Goal: Task Accomplishment & Management: Manage account settings

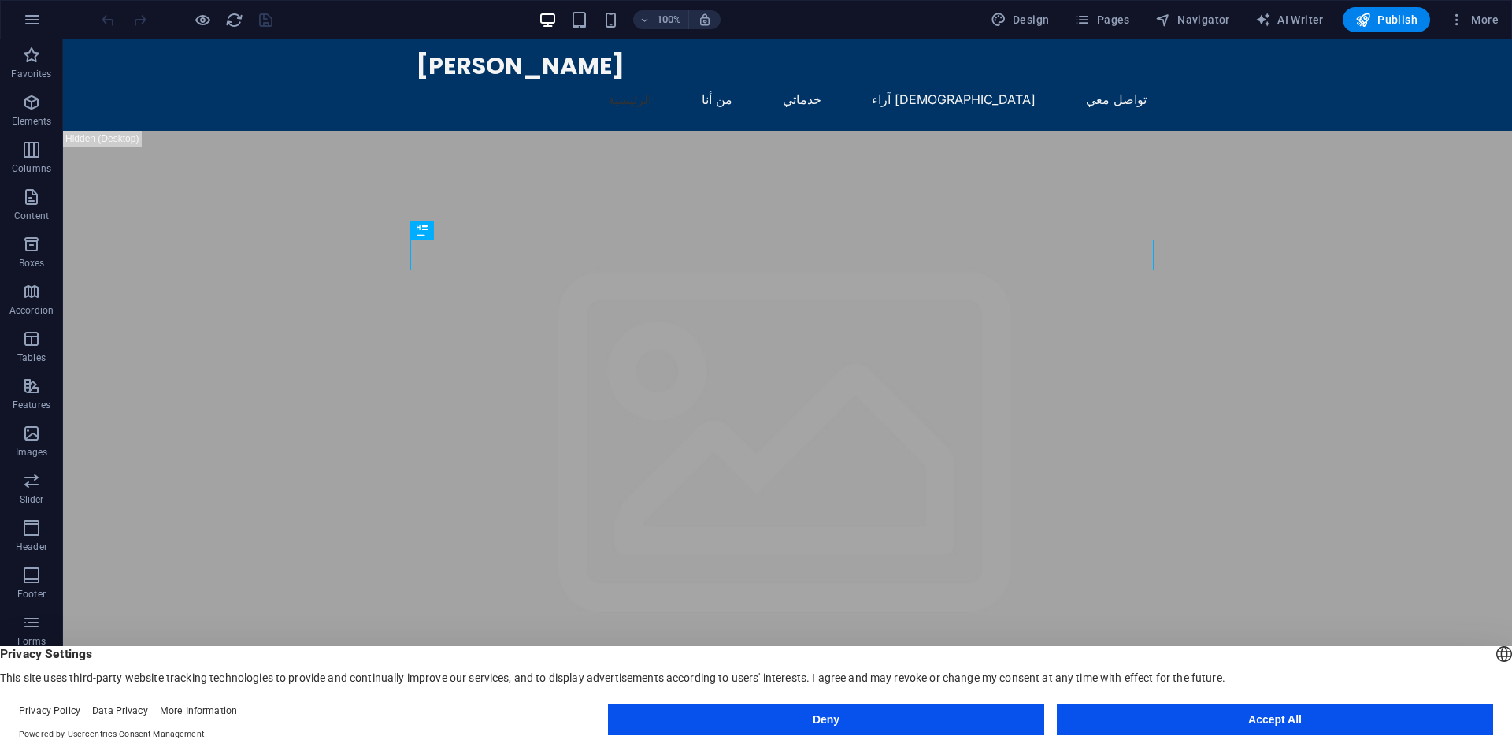
click at [1204, 718] on button "Accept All" at bounding box center [1275, 719] width 436 height 32
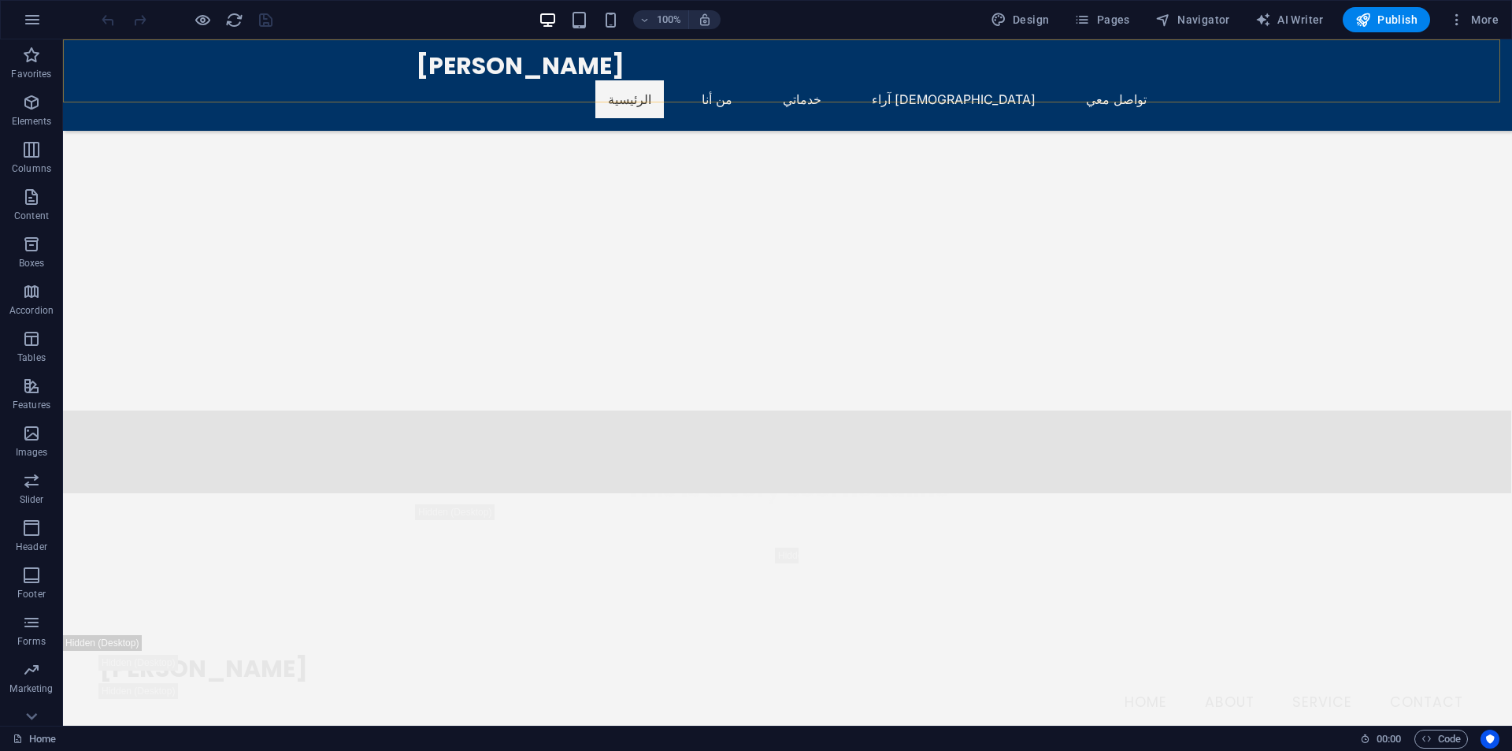
scroll to position [2127, 0]
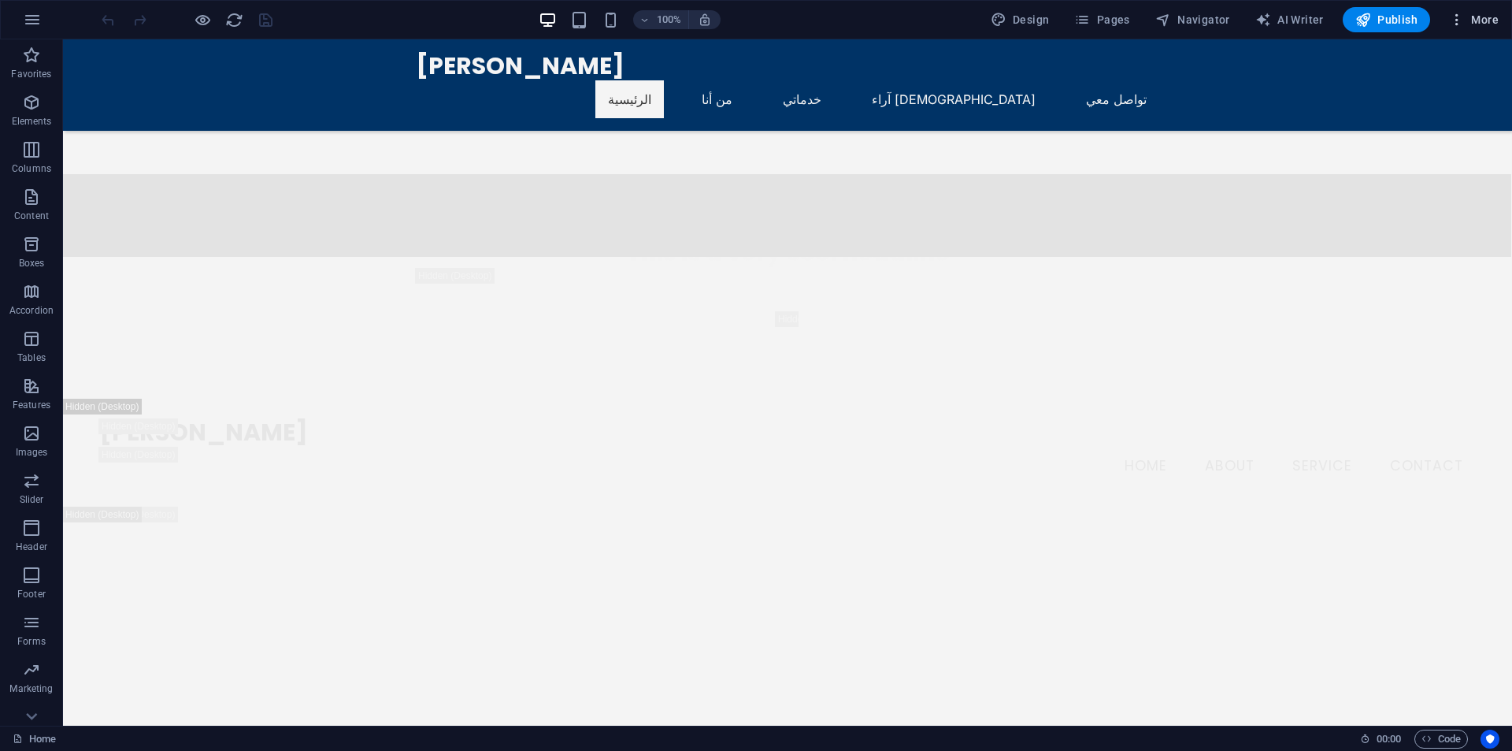
click at [1465, 16] on icon "button" at bounding box center [1457, 20] width 16 height 16
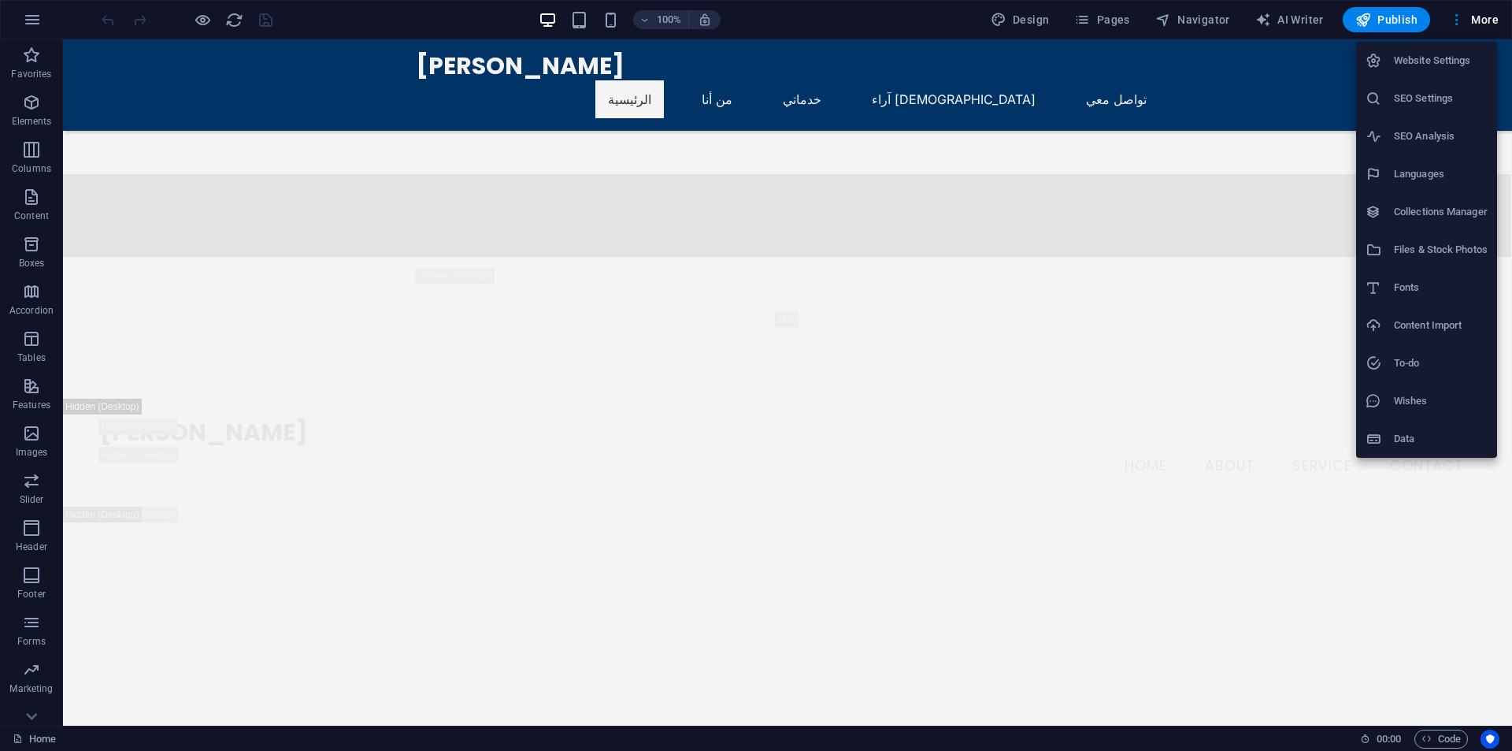
click at [1452, 58] on h6 "Website Settings" at bounding box center [1441, 60] width 94 height 19
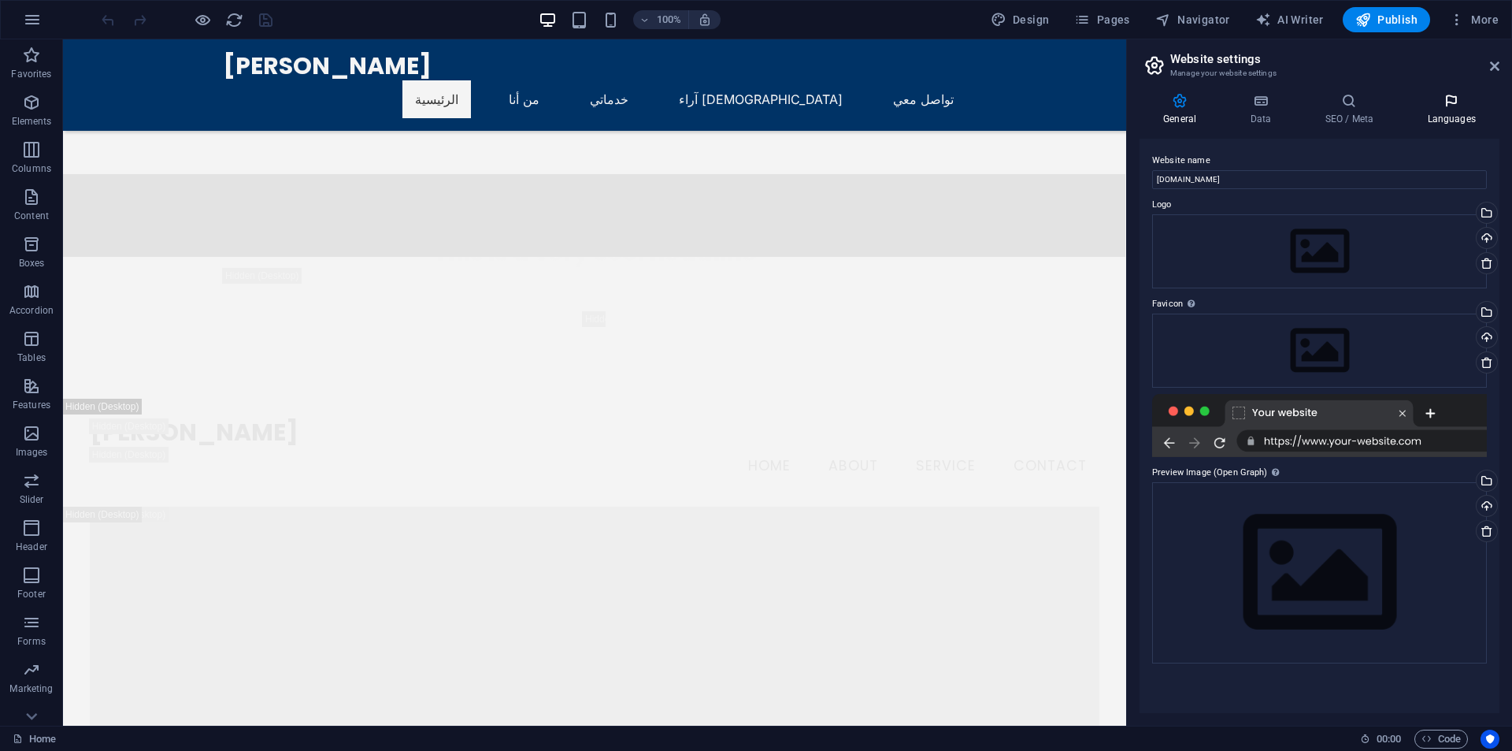
click at [1444, 109] on h4 "Languages" at bounding box center [1452, 109] width 96 height 33
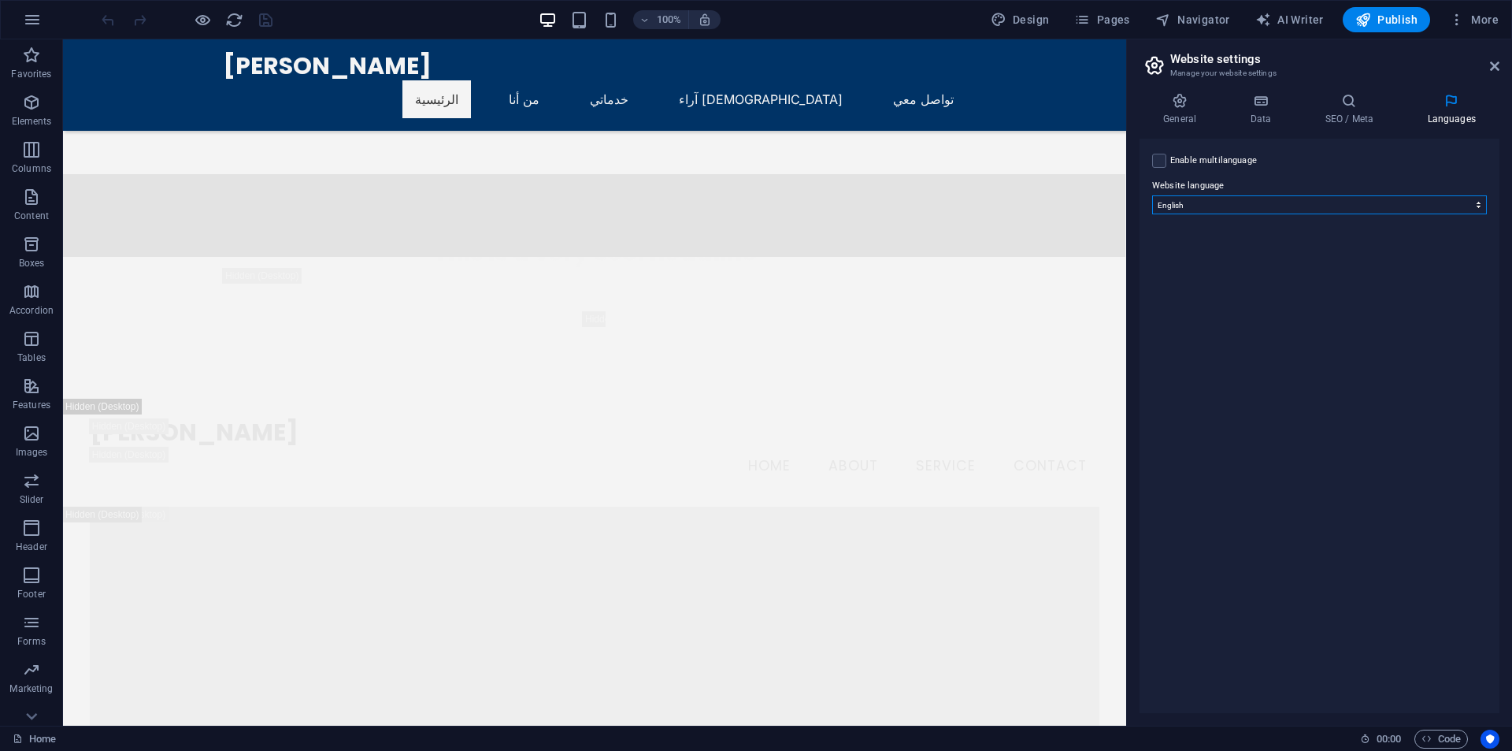
click at [1273, 198] on select "Abkhazian Afar Afrikaans Akan Albanian Amharic Arabic Aragonese Armenian Assame…" at bounding box center [1319, 204] width 335 height 19
select select "6"
click at [1152, 195] on select "Abkhazian Afar Afrikaans Akan Albanian Amharic Arabic Aragonese Armenian Assame…" at bounding box center [1319, 204] width 335 height 19
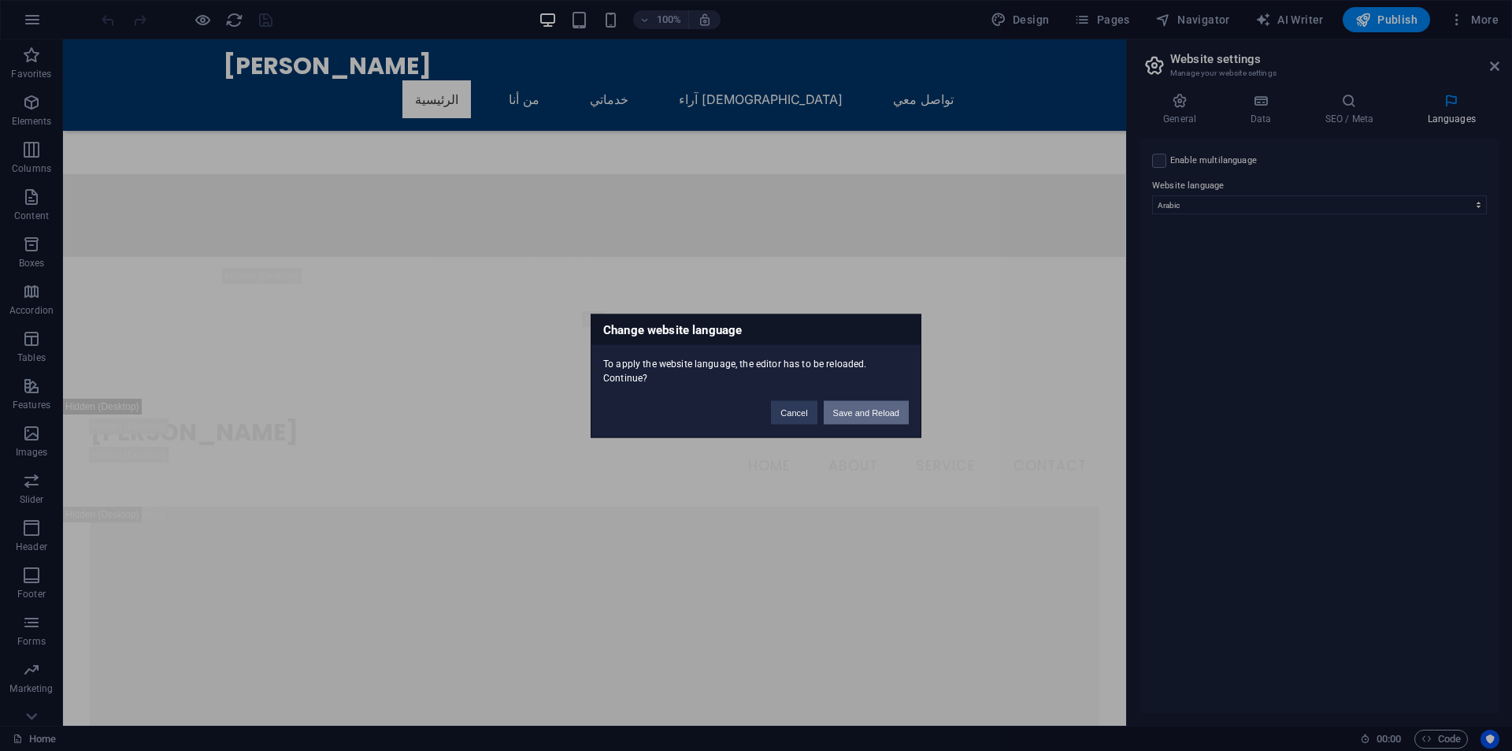
click at [851, 410] on button "Save and Reload" at bounding box center [866, 412] width 85 height 24
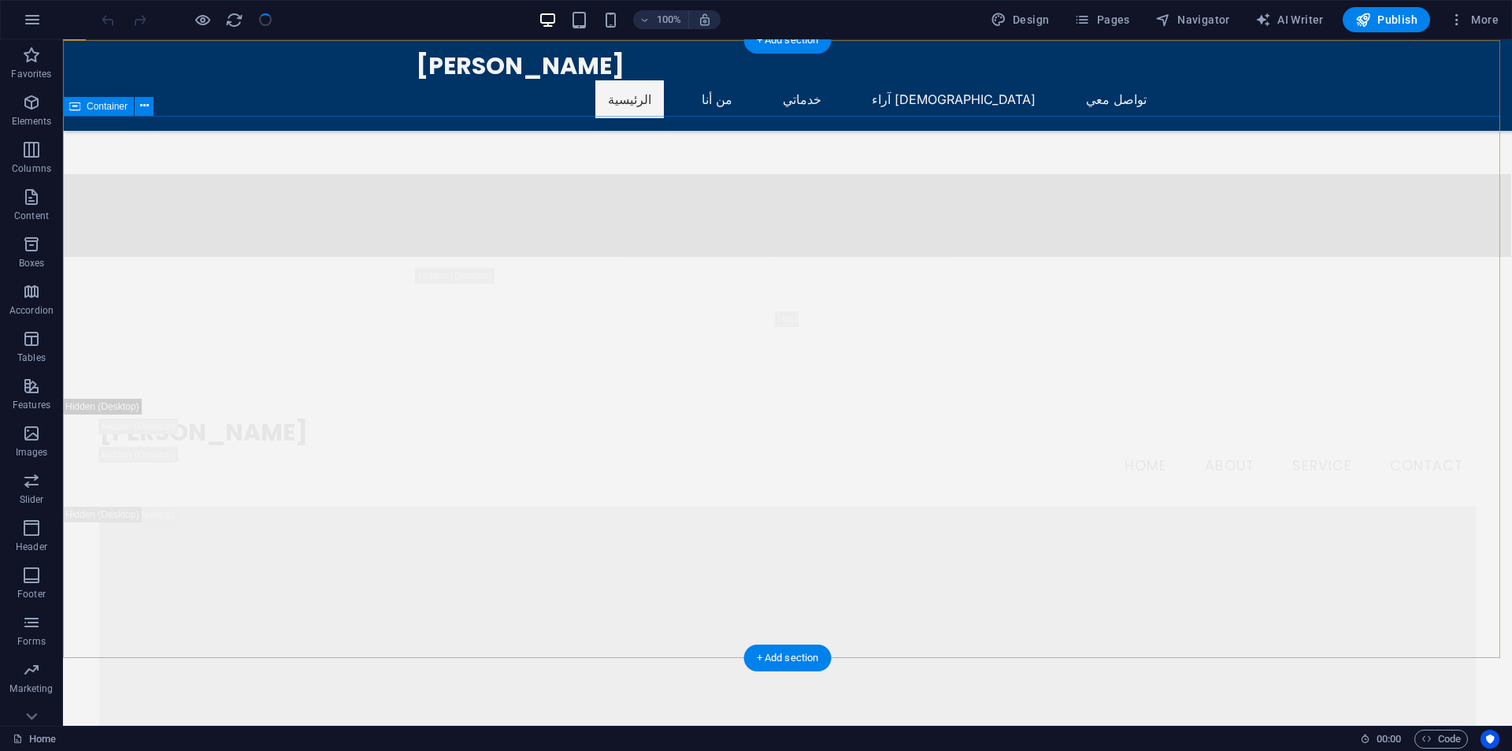
checkbox input "false"
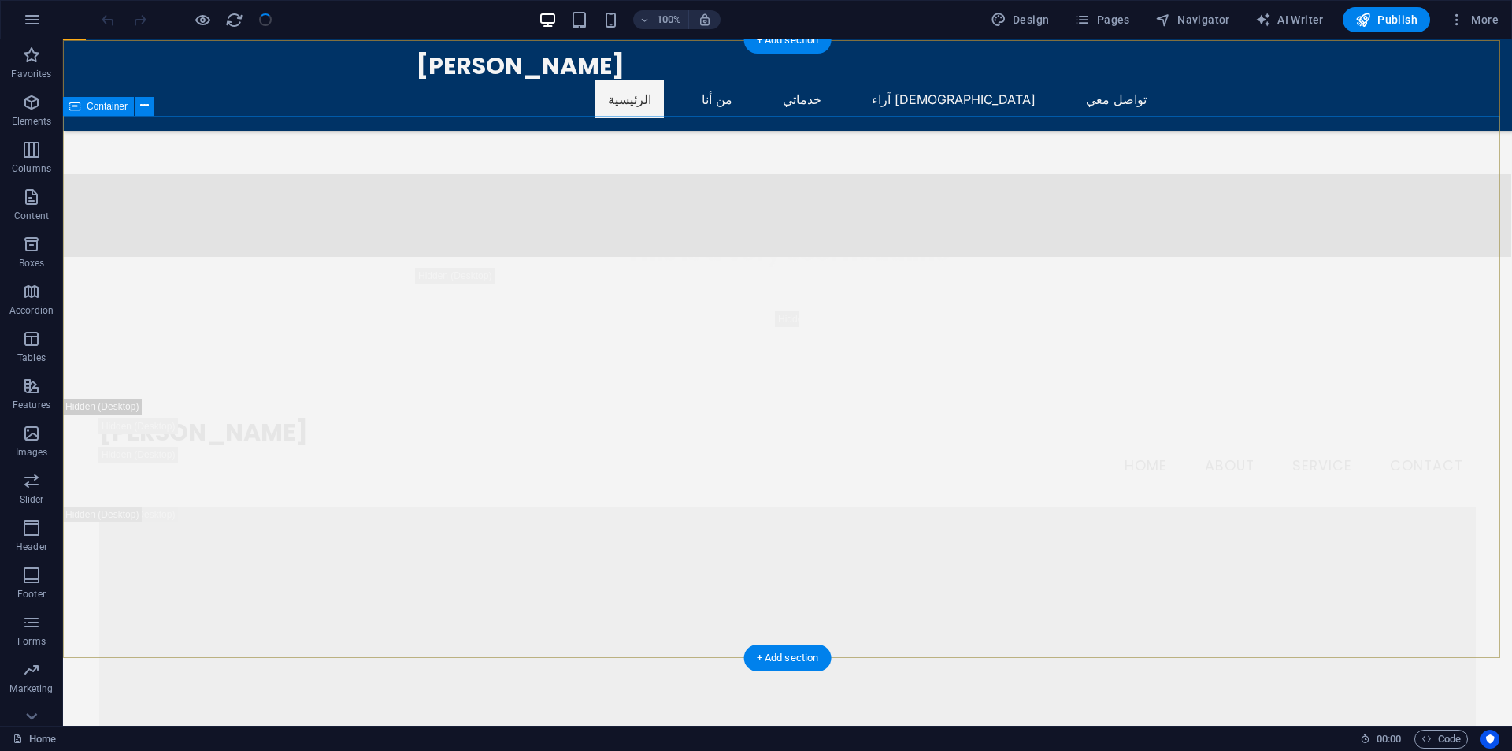
checkbox input "false"
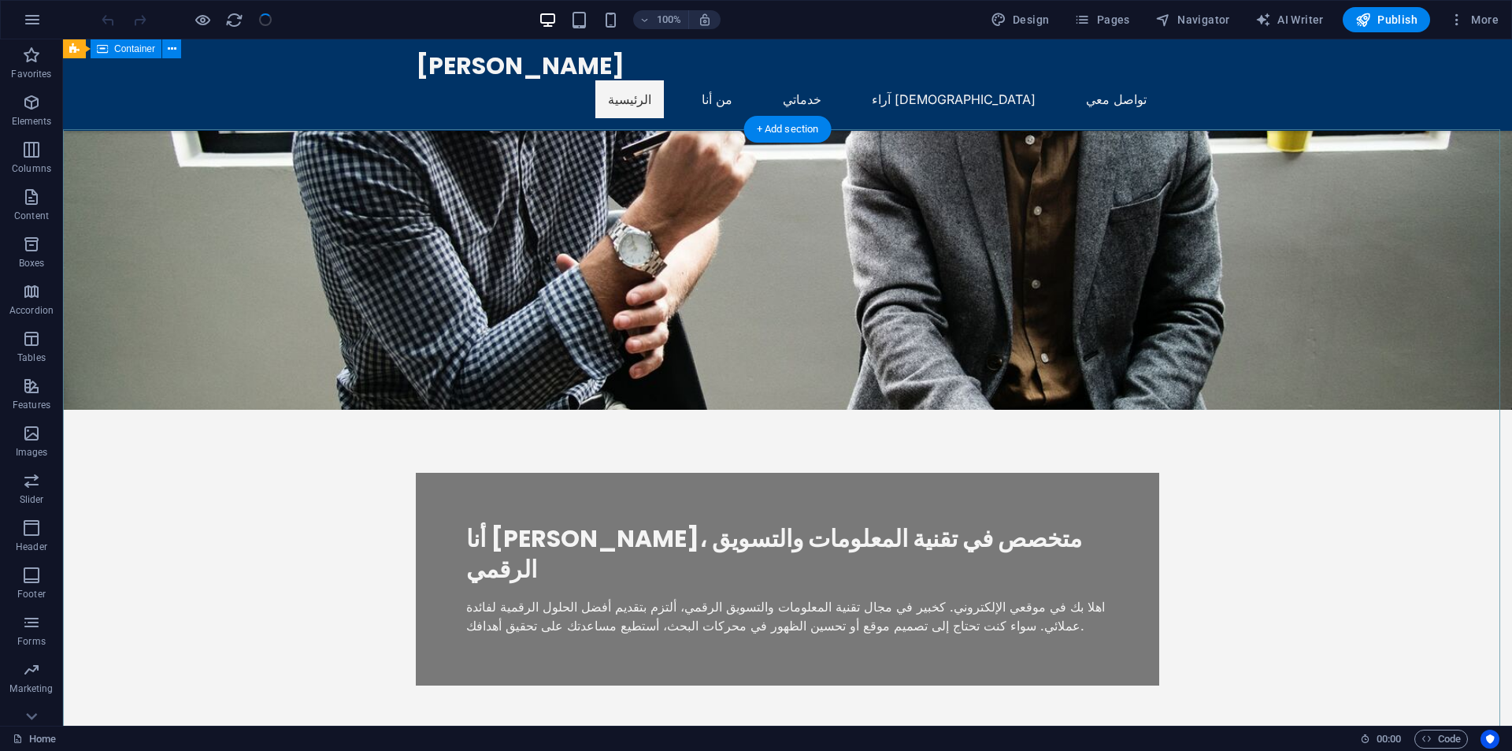
scroll to position [630, 0]
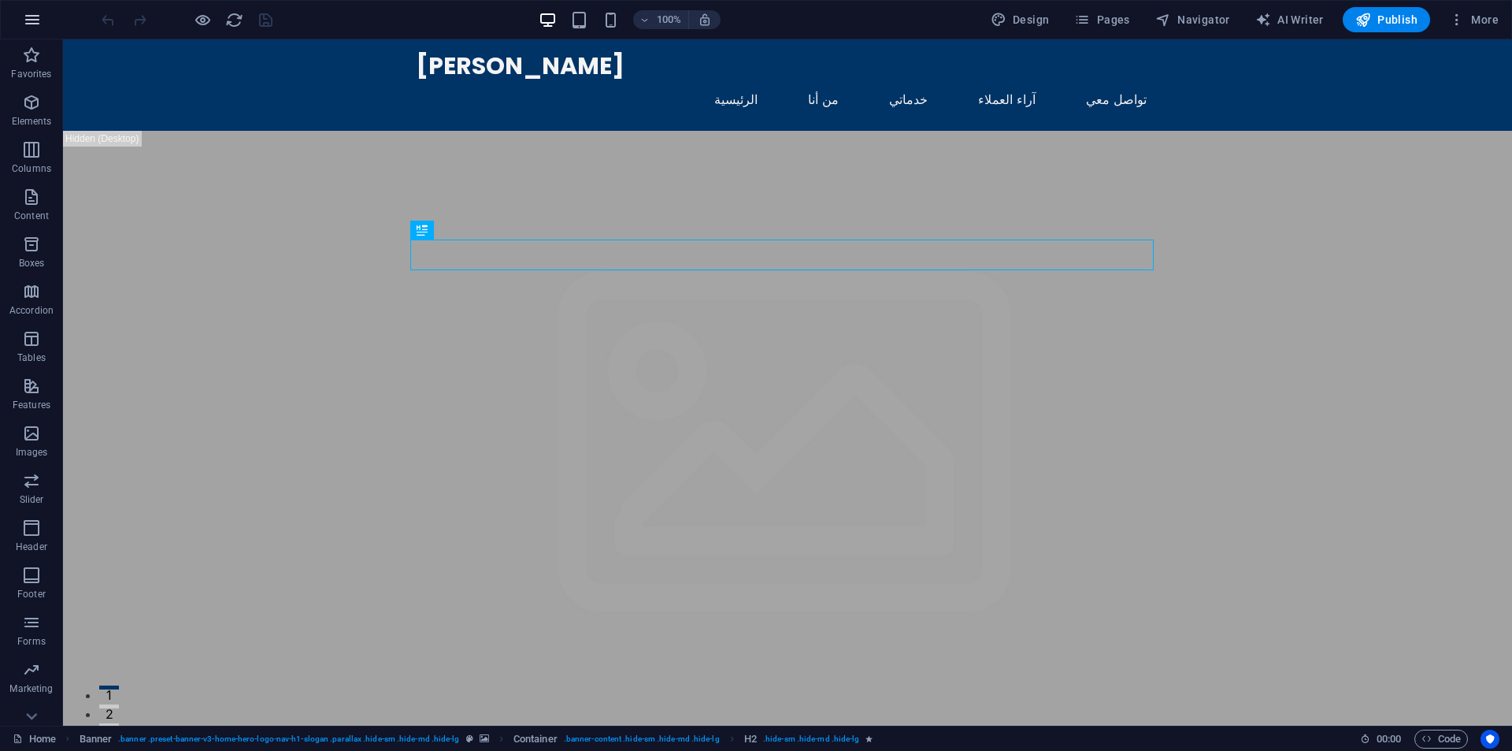
click at [24, 18] on icon "button" at bounding box center [32, 19] width 19 height 19
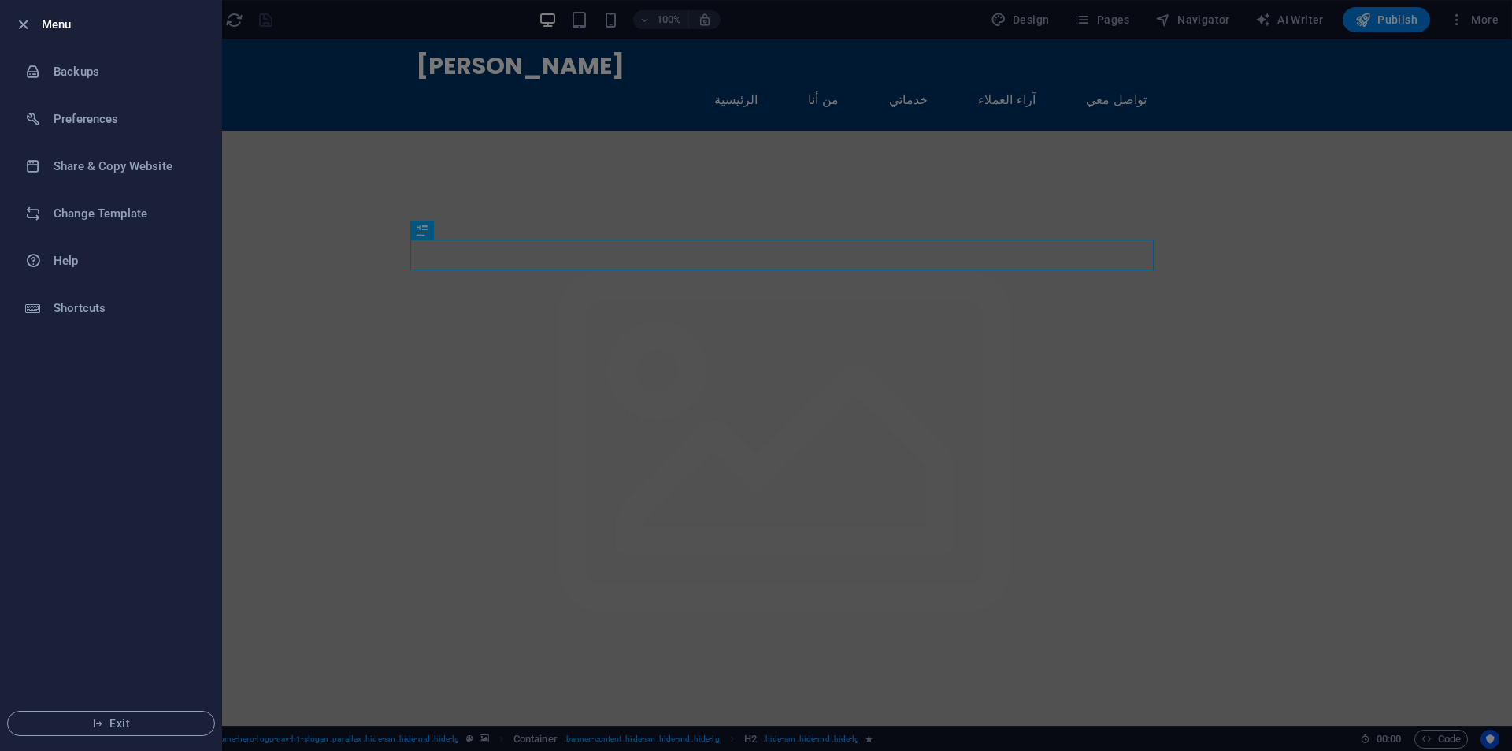
click at [1385, 81] on div at bounding box center [756, 375] width 1512 height 751
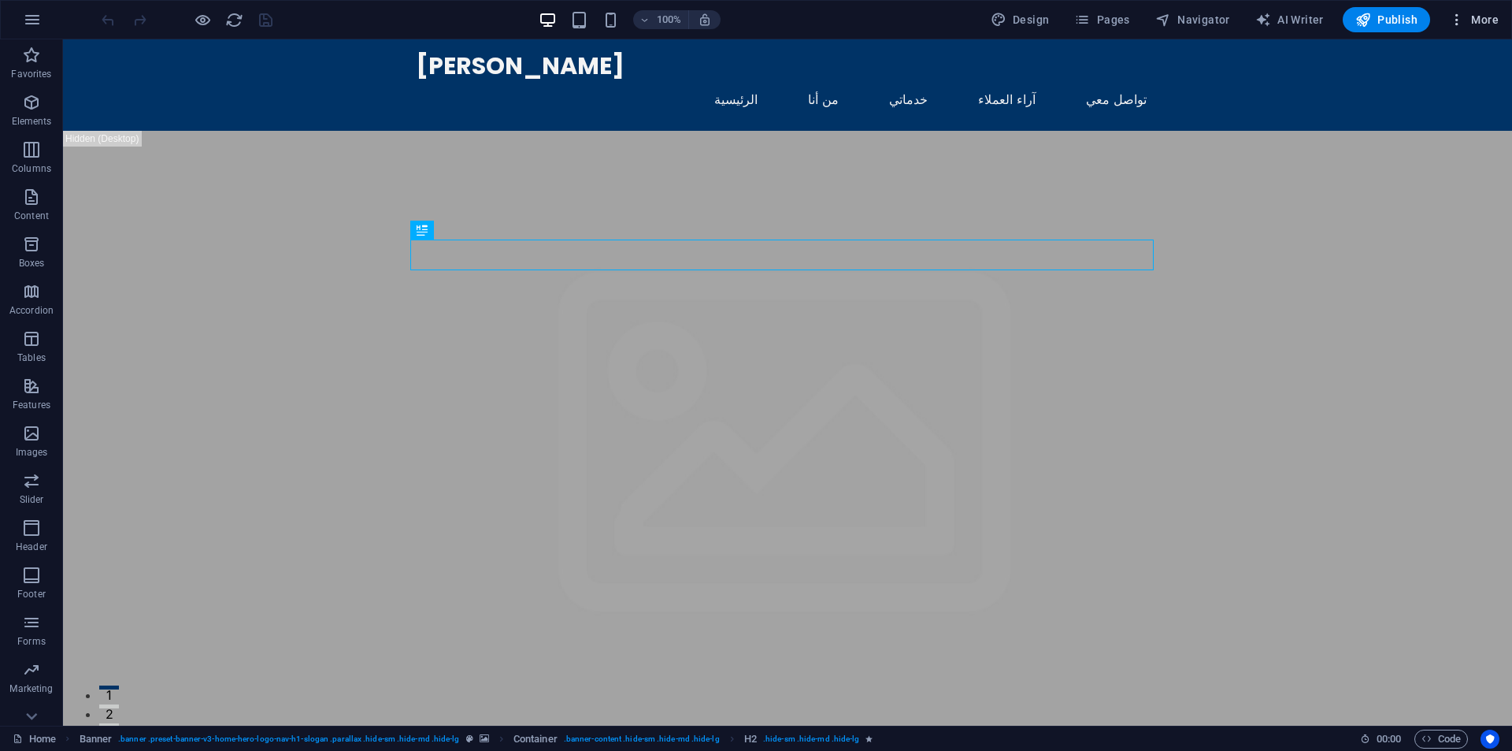
click at [1499, 20] on button "More" at bounding box center [1474, 19] width 62 height 25
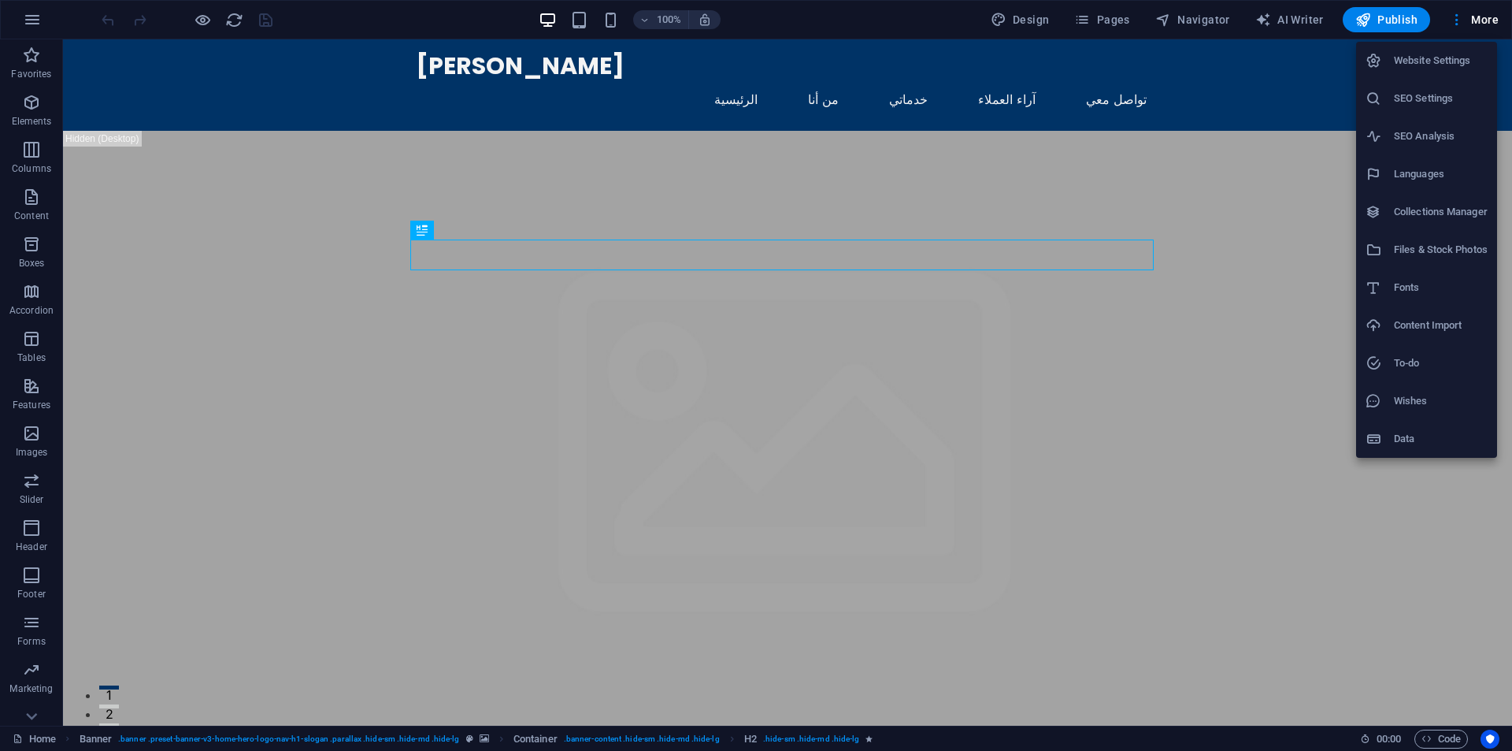
click at [1439, 67] on h6 "Website Settings" at bounding box center [1441, 60] width 94 height 19
select select "6"
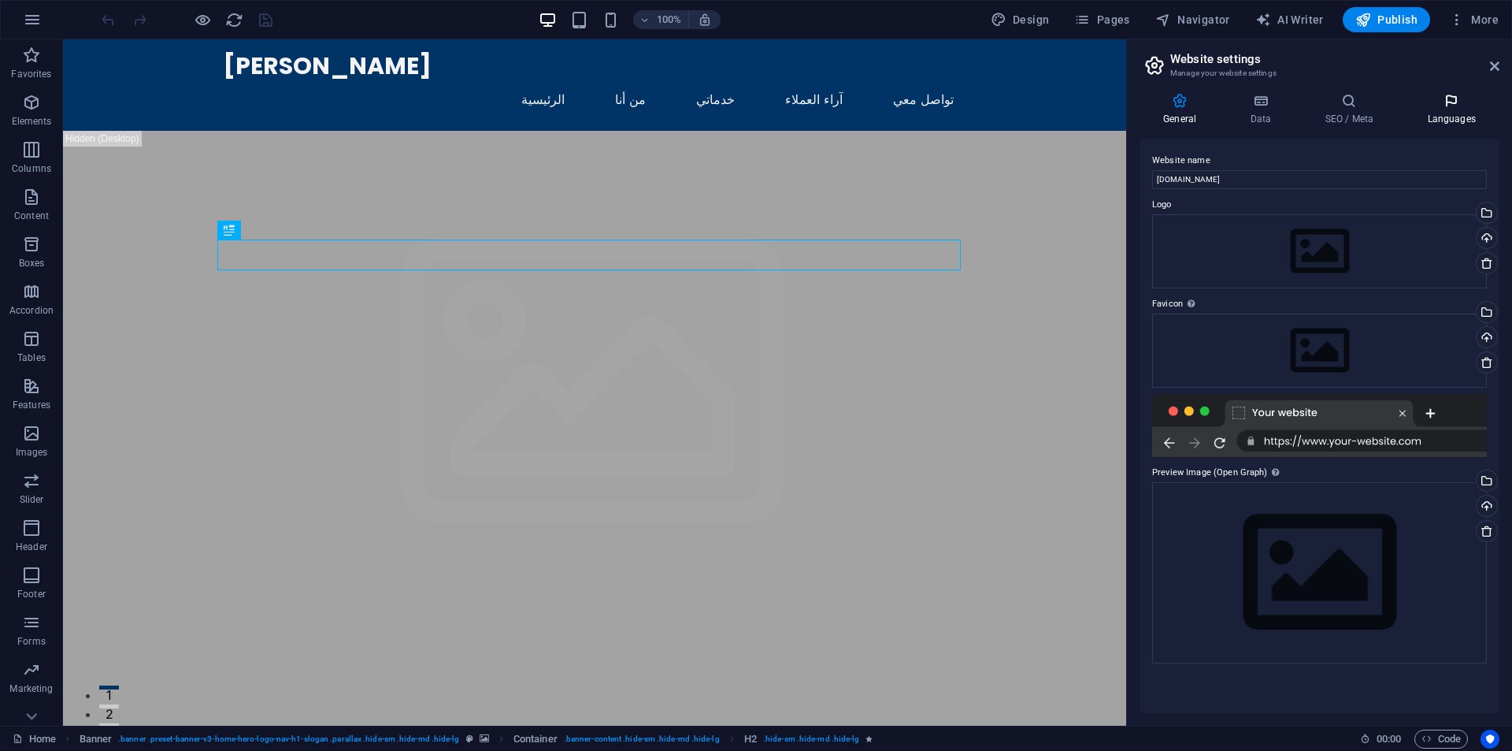
click at [1462, 101] on icon at bounding box center [1452, 101] width 96 height 16
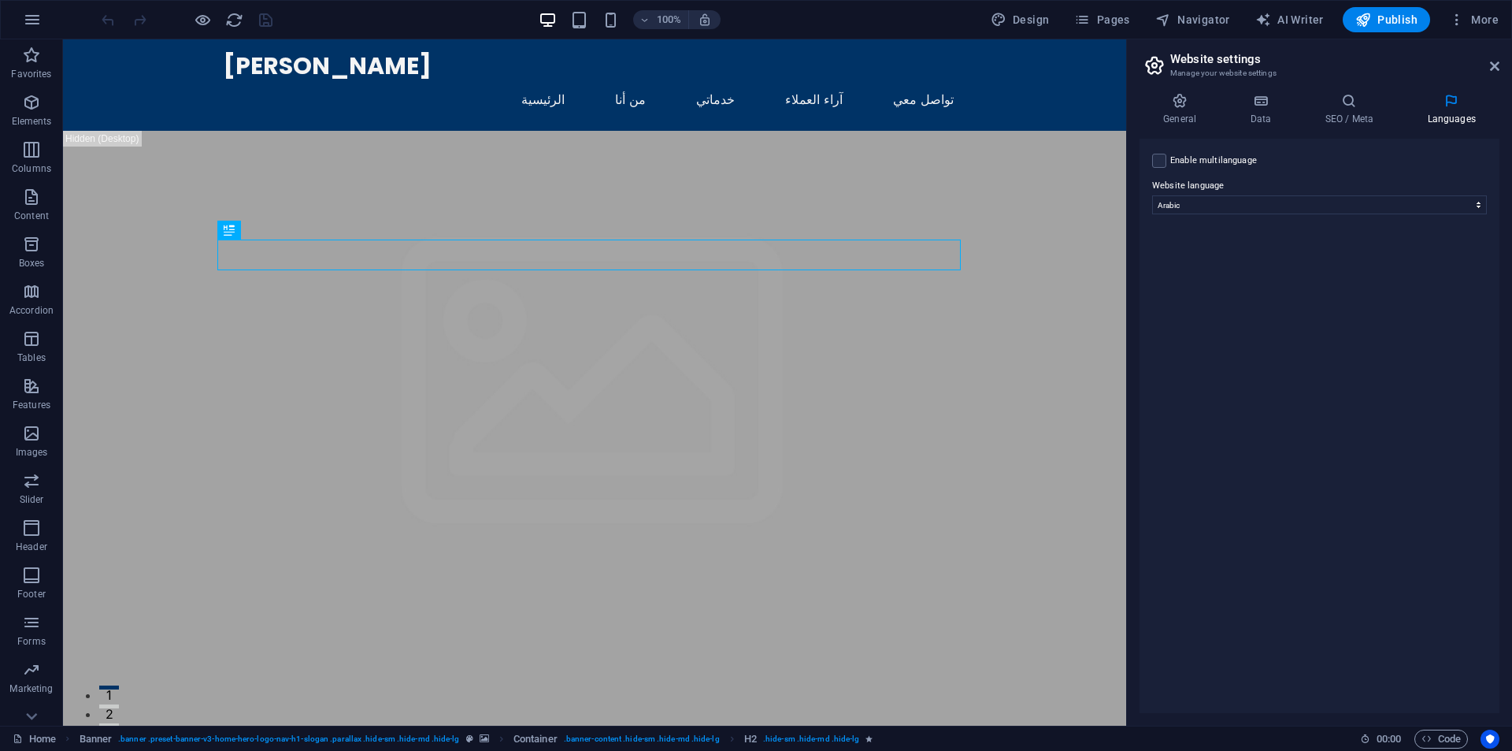
click at [1502, 60] on aside "Website settings Manage your website settings General Data SEO / Meta Languages…" at bounding box center [1319, 382] width 386 height 686
click at [20, 21] on button "button" at bounding box center [32, 20] width 38 height 38
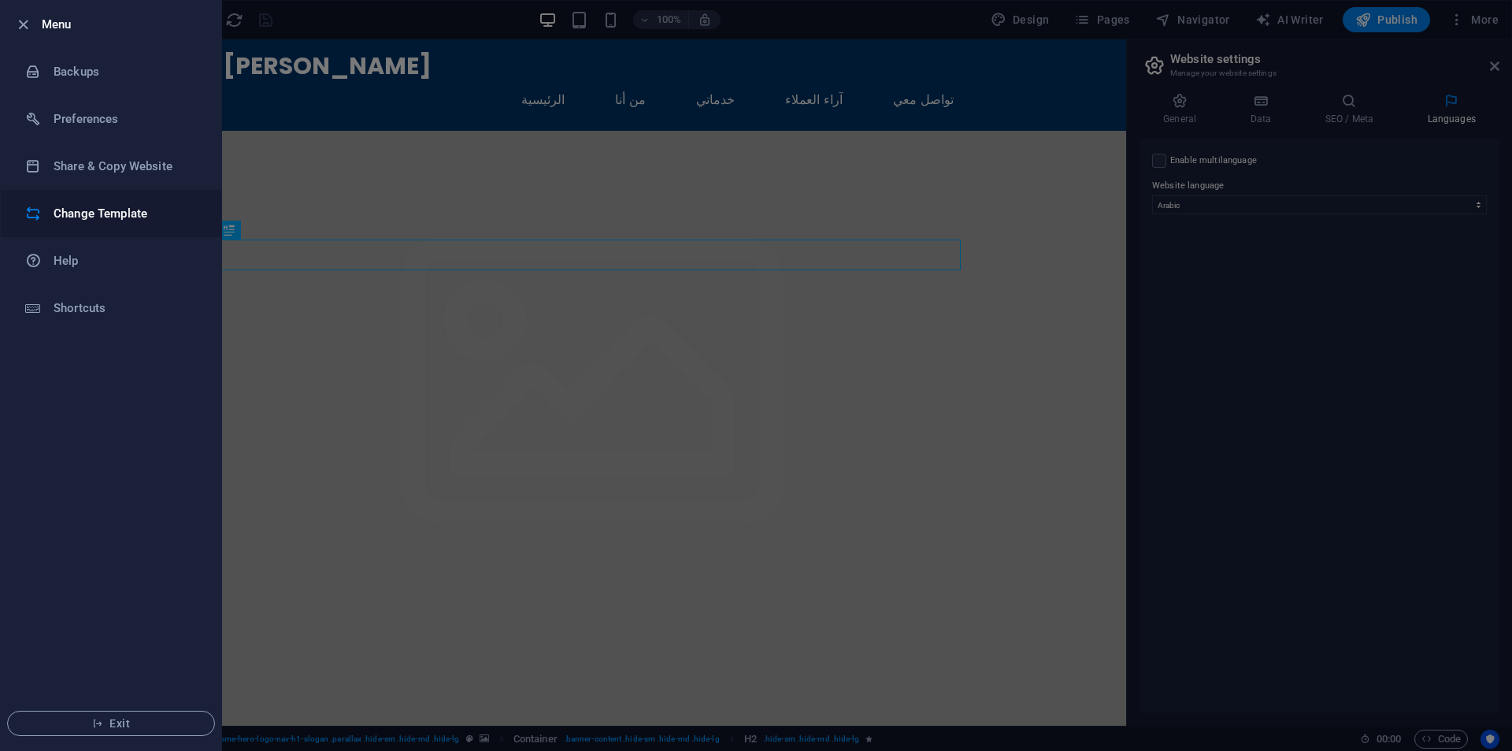
click at [95, 205] on h6 "Change Template" at bounding box center [127, 213] width 146 height 19
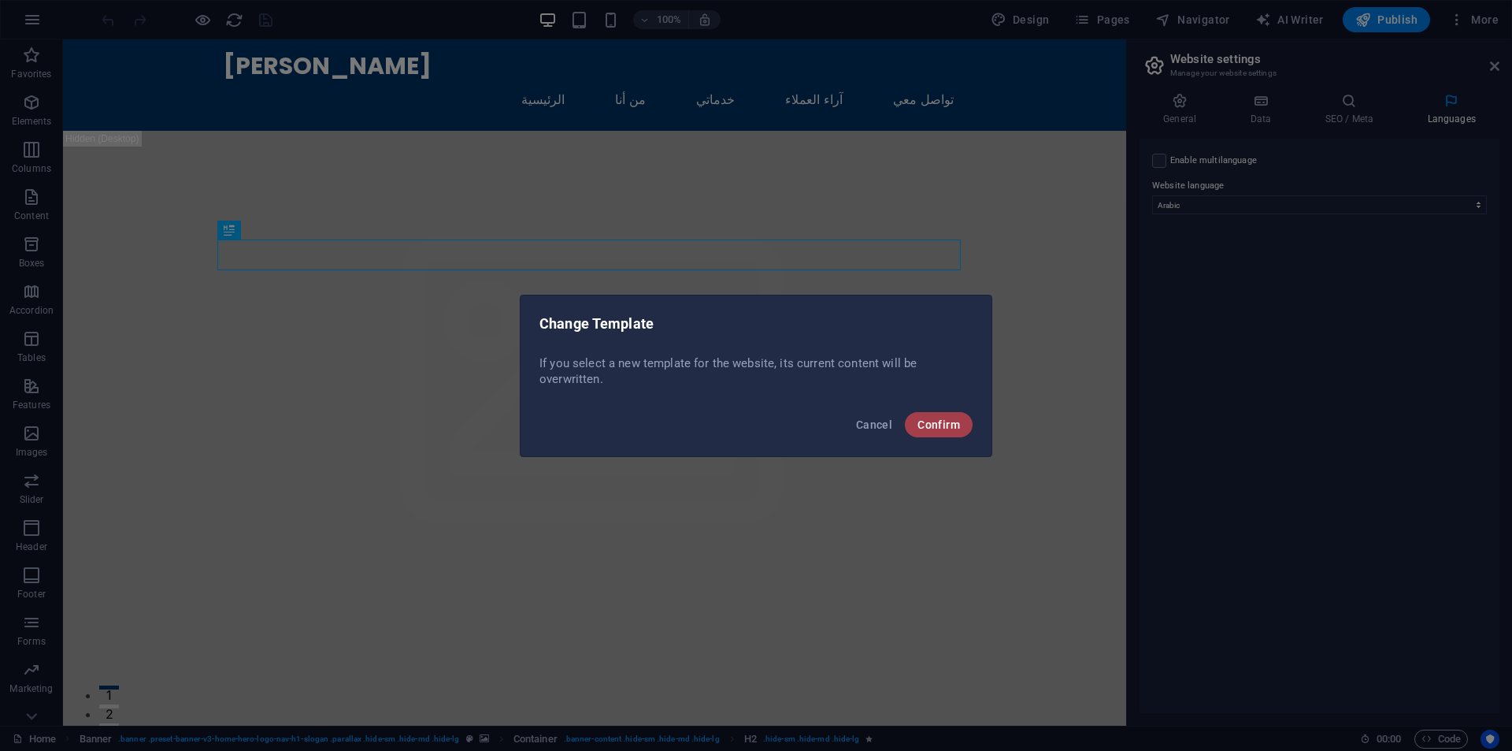
click at [928, 421] on span "Confirm" at bounding box center [939, 424] width 43 height 13
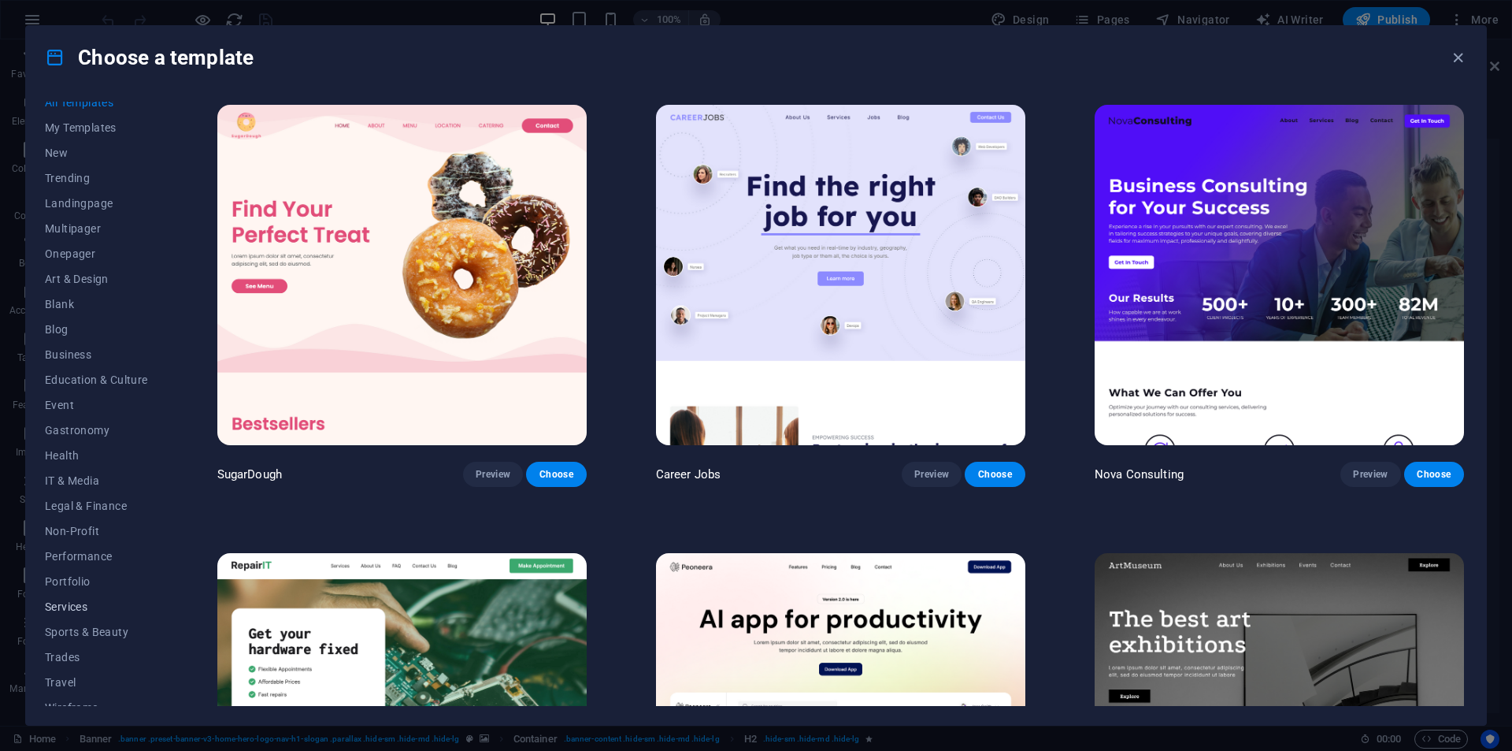
scroll to position [26, 0]
click at [83, 573] on span "Portfolio" at bounding box center [96, 567] width 103 height 13
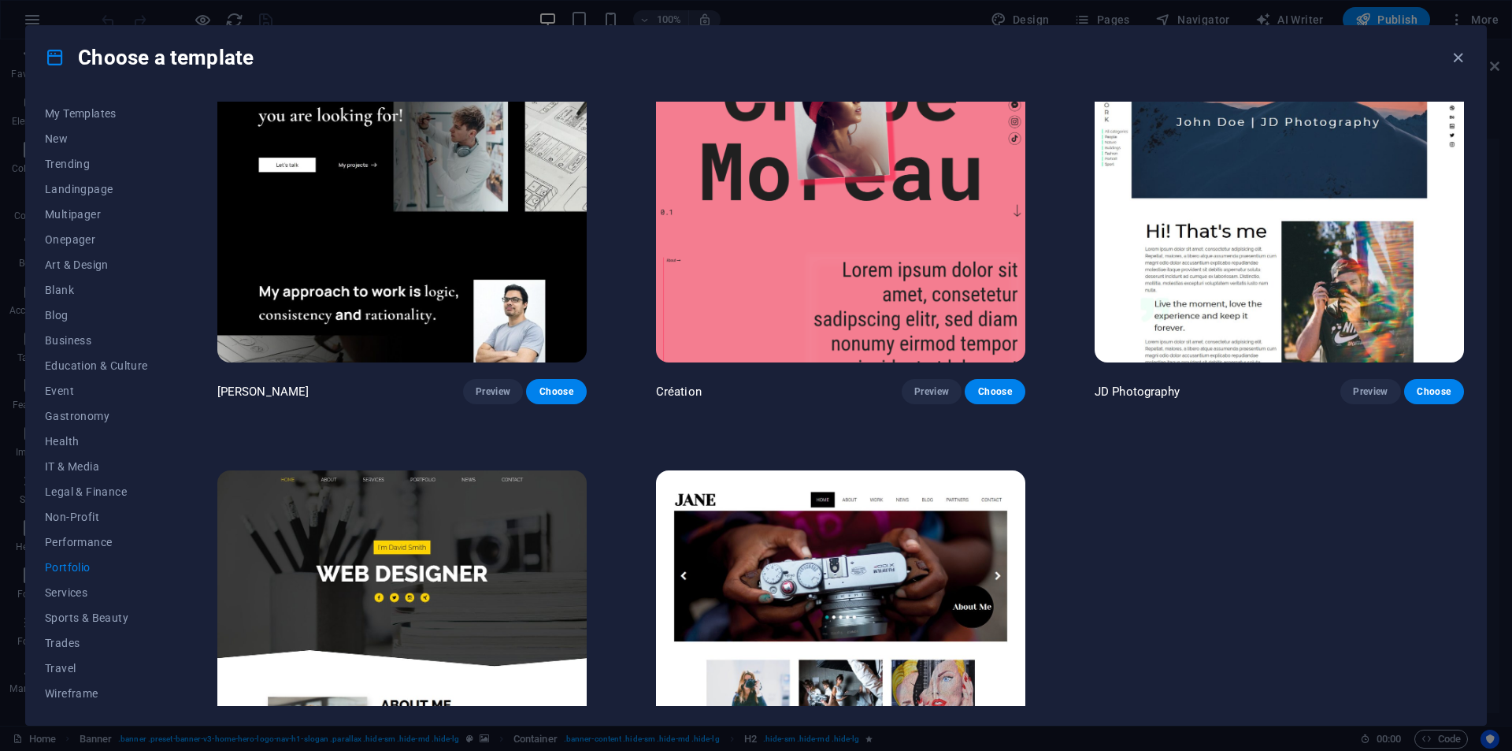
scroll to position [673, 0]
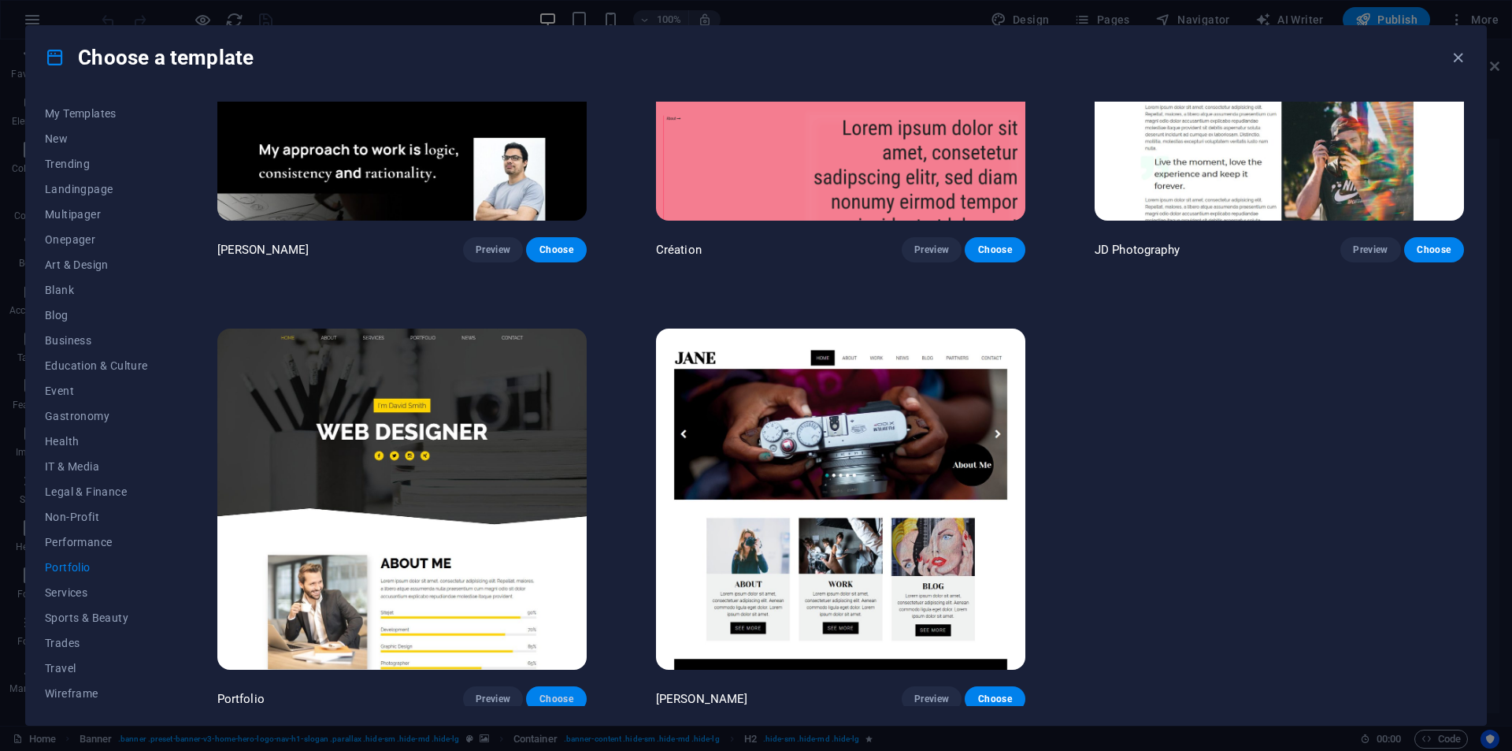
click at [551, 694] on span "Choose" at bounding box center [556, 698] width 35 height 13
